Goal: Information Seeking & Learning: Learn about a topic

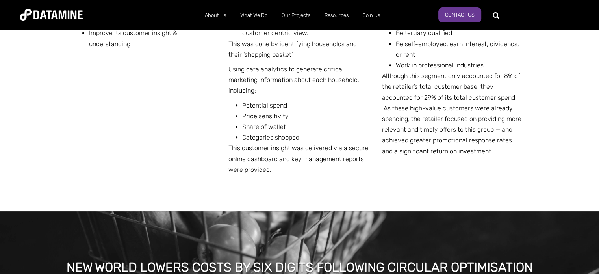
scroll to position [416, 0]
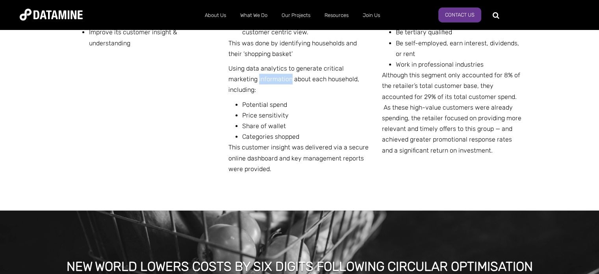
drag, startPoint x: 258, startPoint y: 78, endPoint x: 291, endPoint y: 80, distance: 33.5
click at [291, 80] on p "Using data analytics to generate critical marketing information about each hous…" at bounding box center [299, 79] width 142 height 32
drag, startPoint x: 292, startPoint y: 80, endPoint x: 364, endPoint y: 83, distance: 71.7
click at [364, 83] on p "Using data analytics to generate critical marketing information about each hous…" at bounding box center [299, 79] width 142 height 32
click at [242, 89] on p "Using data analytics to generate critical marketing information about each hous…" at bounding box center [299, 79] width 142 height 32
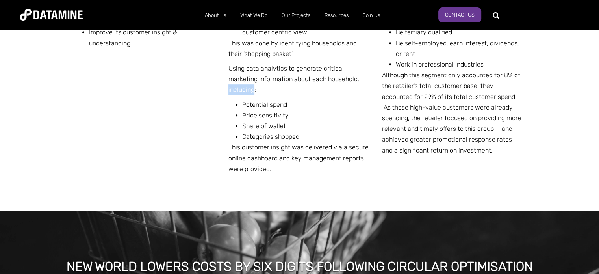
drag, startPoint x: 253, startPoint y: 89, endPoint x: 228, endPoint y: 92, distance: 25.4
click at [228, 92] on div "THE CHALLENGE A large FMCG chain aimed to: Shift from a product focus to a cust…" at bounding box center [299, 72] width 449 height 275
click at [255, 89] on p "Using data analytics to generate critical marketing information about each hous…" at bounding box center [299, 79] width 142 height 32
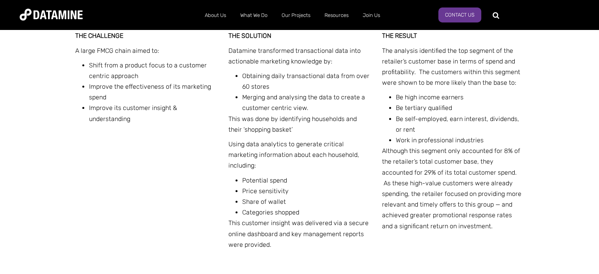
scroll to position [340, 0]
drag, startPoint x: 396, startPoint y: 97, endPoint x: 403, endPoint y: 97, distance: 7.5
click at [403, 97] on li "Be high income earners" at bounding box center [460, 97] width 128 height 11
drag, startPoint x: 395, startPoint y: 97, endPoint x: 403, endPoint y: 95, distance: 7.8
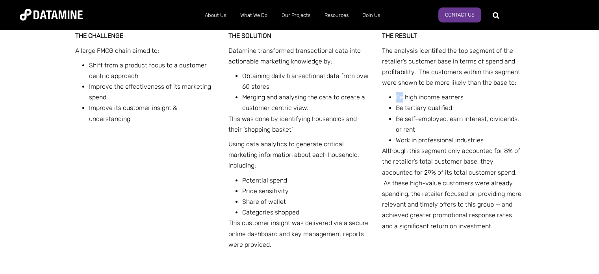
click at [403, 95] on li "Be high income earners" at bounding box center [460, 97] width 128 height 11
drag, startPoint x: 405, startPoint y: 95, endPoint x: 416, endPoint y: 94, distance: 11.5
click at [416, 94] on li "Be high income earners" at bounding box center [460, 97] width 128 height 11
click at [422, 97] on li "Be high income earners" at bounding box center [460, 97] width 128 height 11
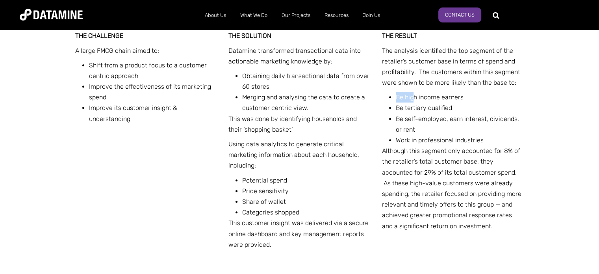
drag, startPoint x: 396, startPoint y: 96, endPoint x: 414, endPoint y: 96, distance: 18.5
click at [414, 96] on li "Be high income earners" at bounding box center [460, 97] width 128 height 11
click at [418, 96] on li "Be high income earners" at bounding box center [460, 97] width 128 height 11
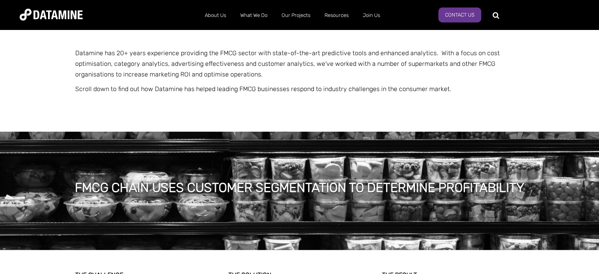
scroll to position [0, 0]
